Goal: Complete application form

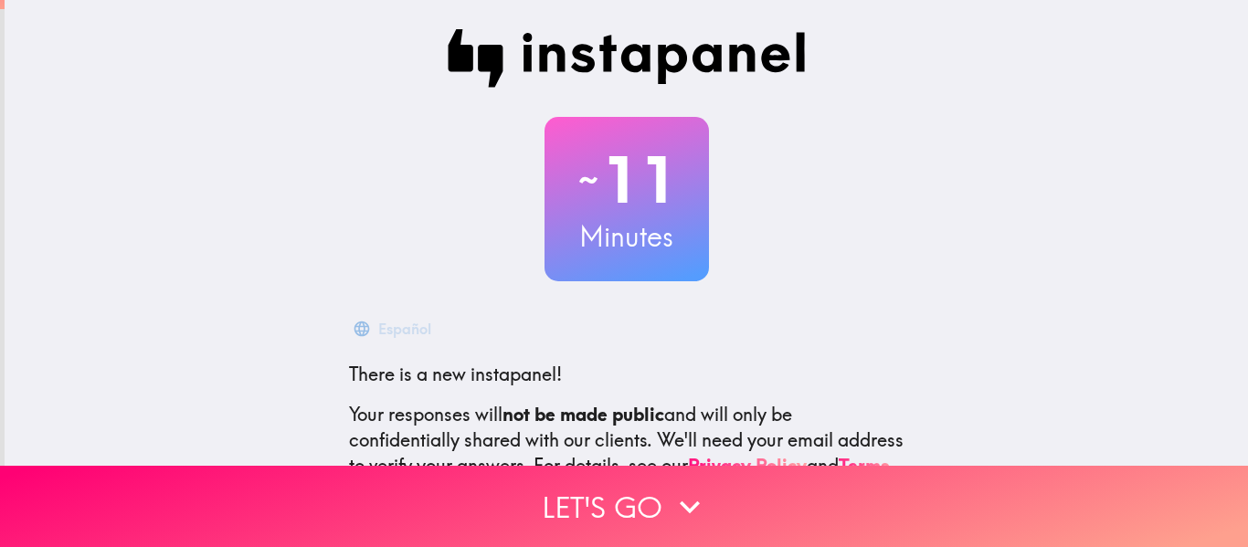
scroll to position [199, 0]
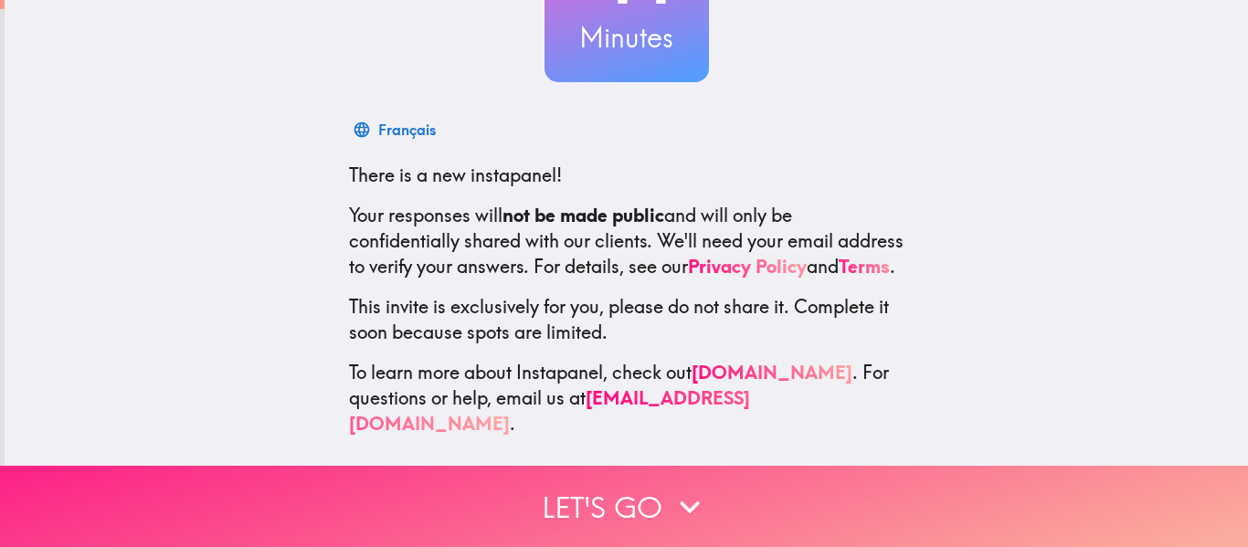
click at [599, 510] on button "Let's go" at bounding box center [624, 506] width 1248 height 81
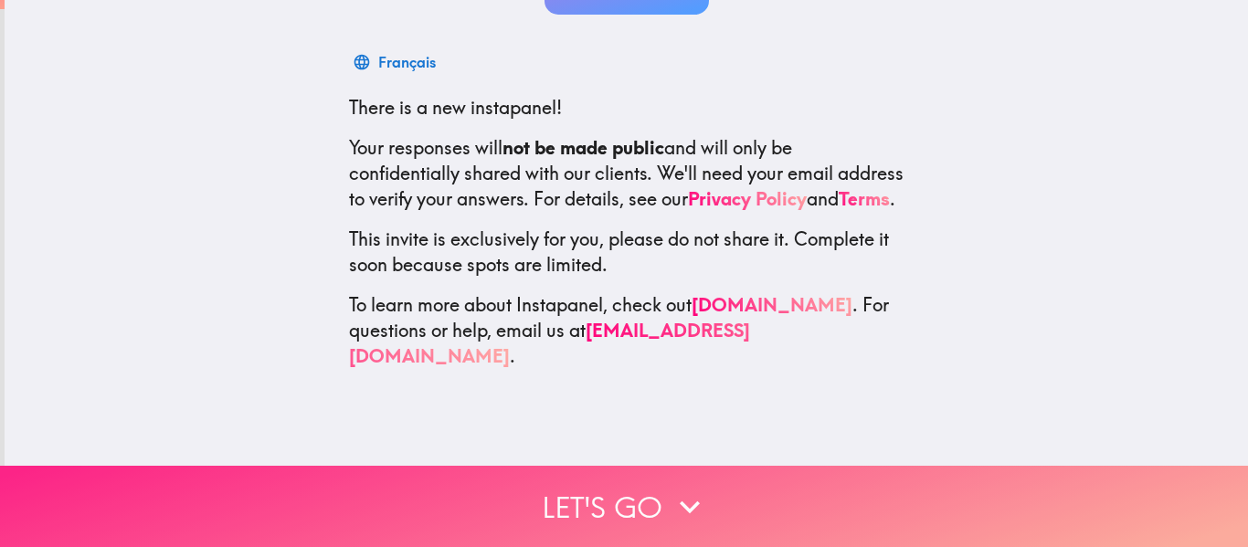
scroll to position [0, 0]
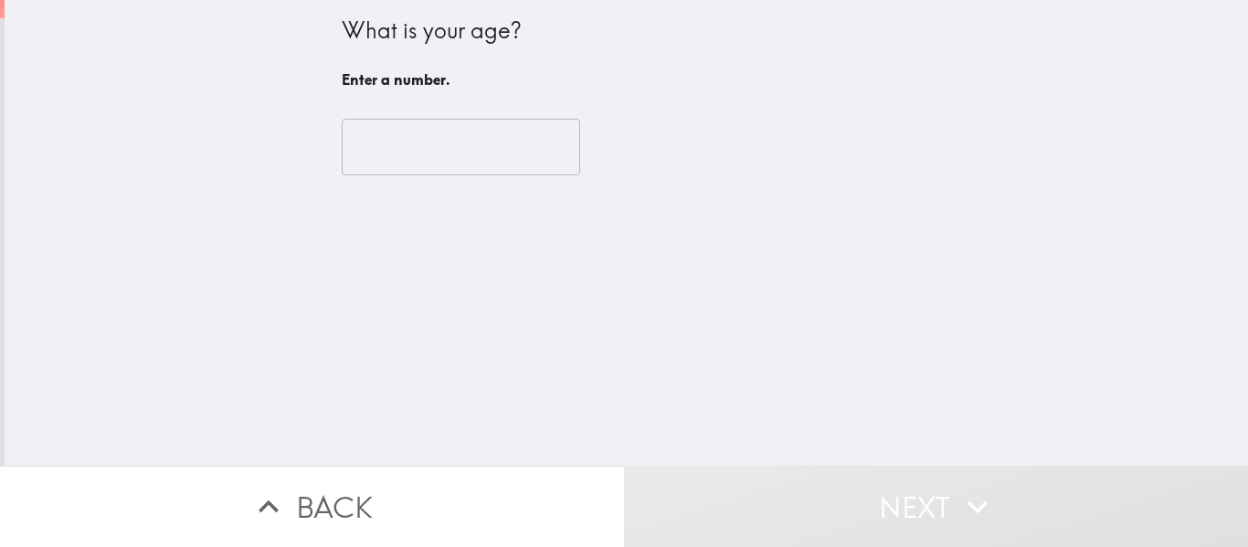
click at [399, 138] on input "number" at bounding box center [461, 147] width 239 height 57
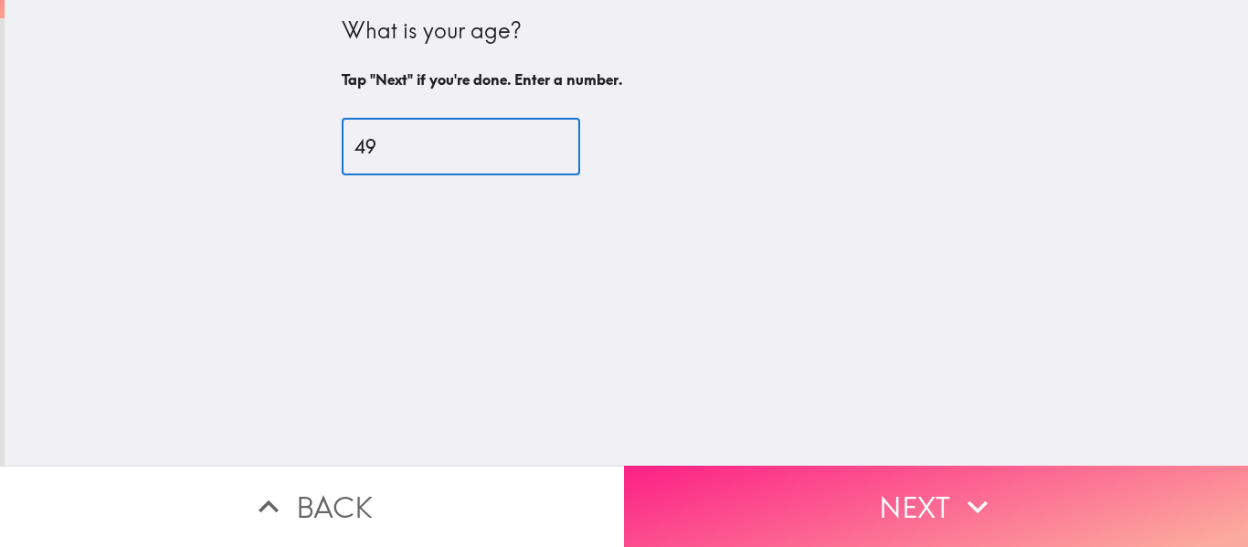
type input "49"
click at [984, 529] on button "Next" at bounding box center [936, 506] width 624 height 81
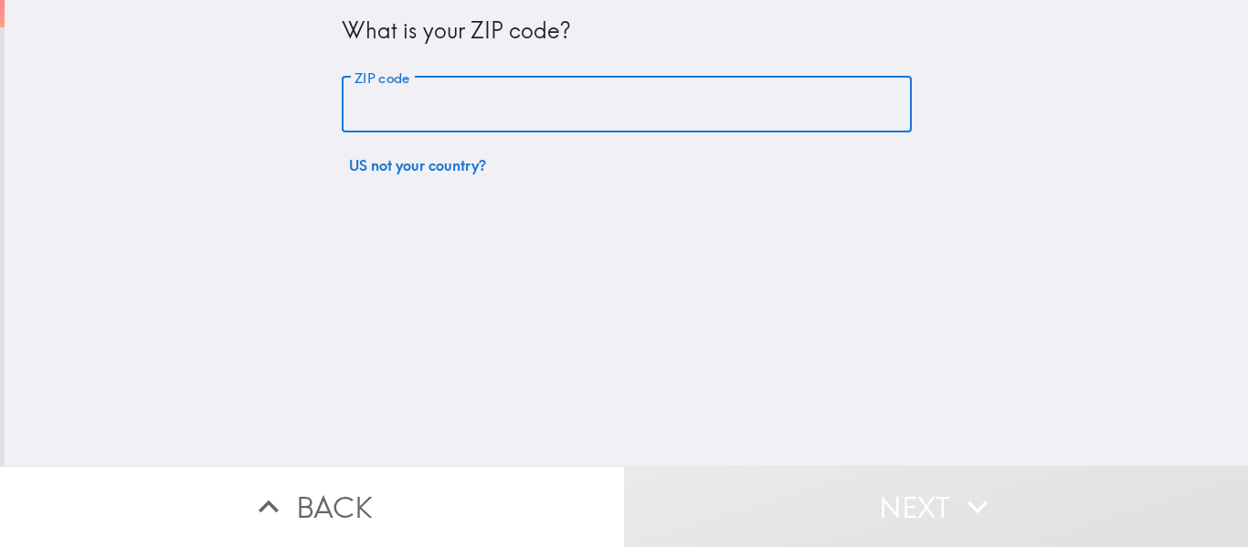
drag, startPoint x: 475, startPoint y: 133, endPoint x: 450, endPoint y: 193, distance: 65.5
click at [450, 193] on div "What is your ZIP code? ZIP code ZIP code US not your country?" at bounding box center [627, 233] width 1244 height 466
type input "35806"
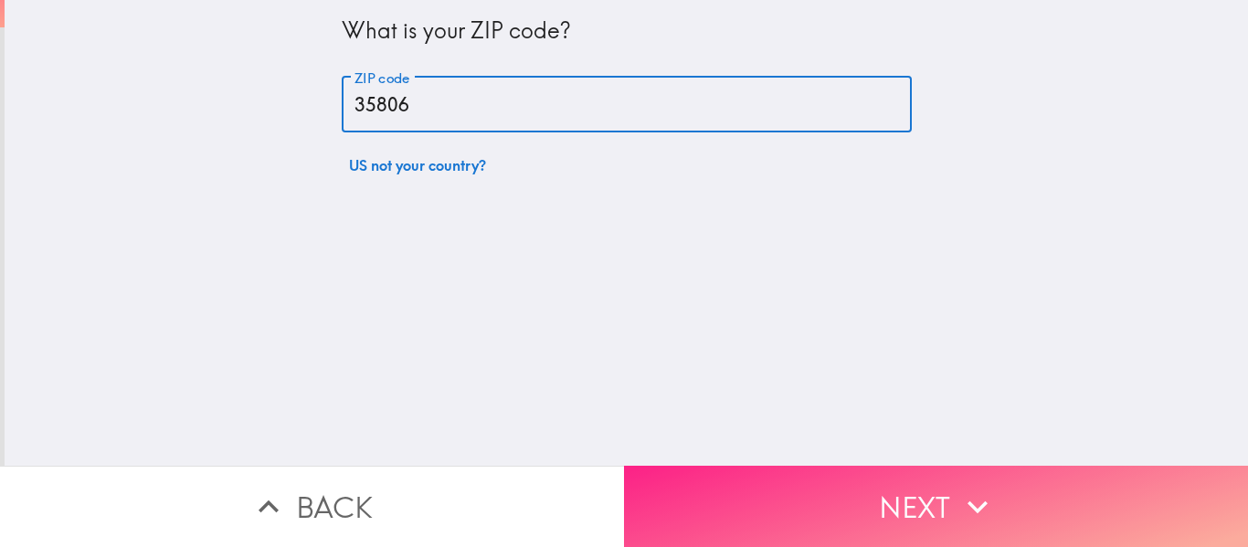
click at [993, 487] on icon "button" at bounding box center [978, 507] width 40 height 40
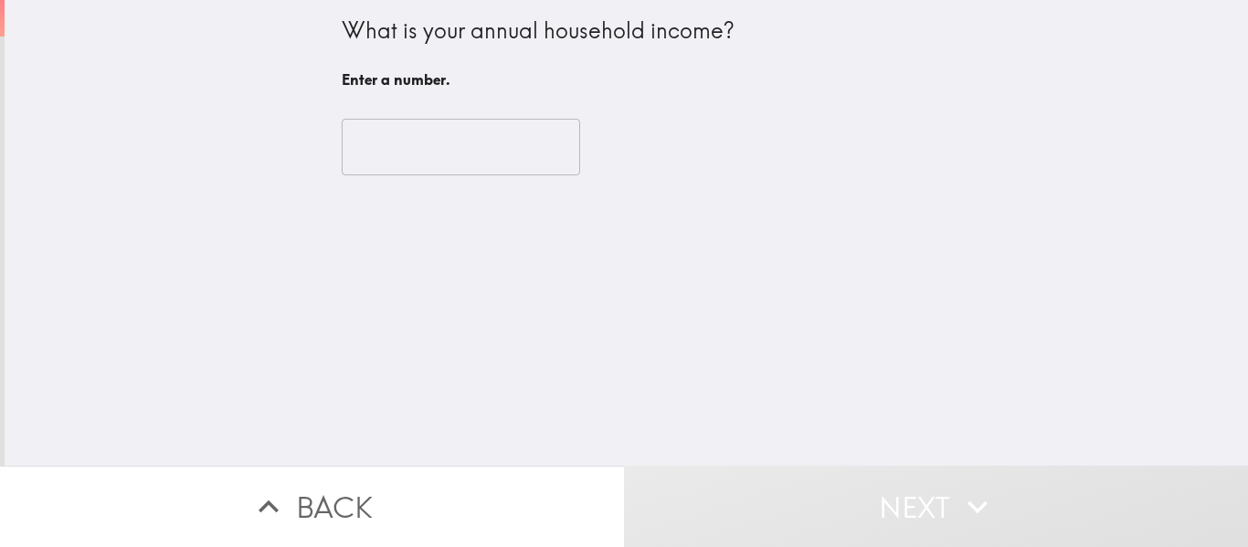
click at [449, 152] on input "number" at bounding box center [461, 147] width 239 height 57
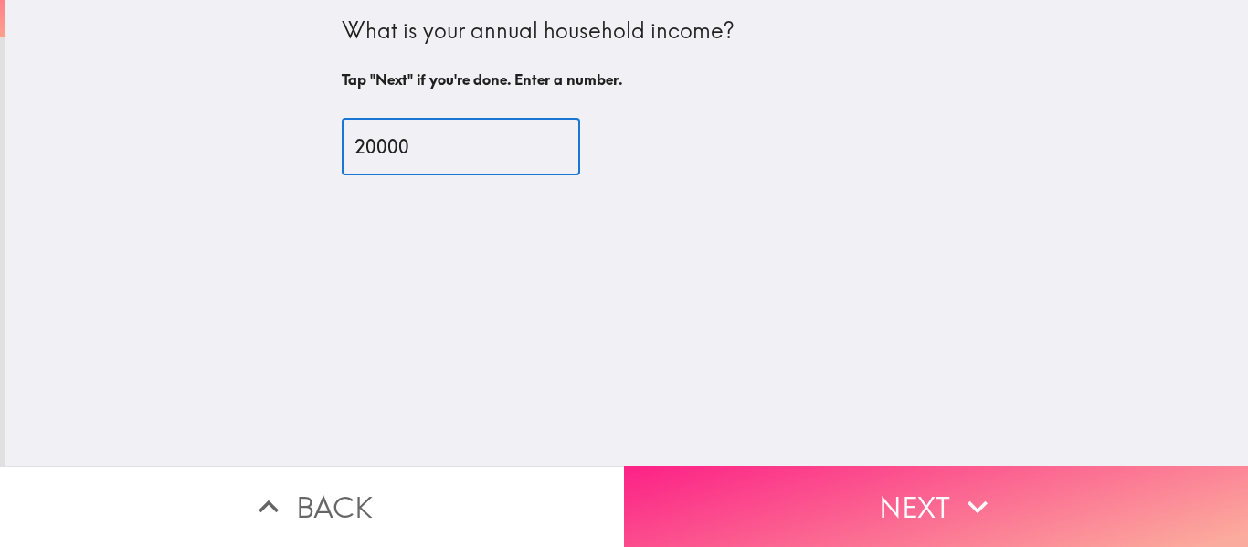
type input "20000"
click at [896, 514] on button "Next" at bounding box center [936, 506] width 624 height 81
